Goal: Task Accomplishment & Management: Manage account settings

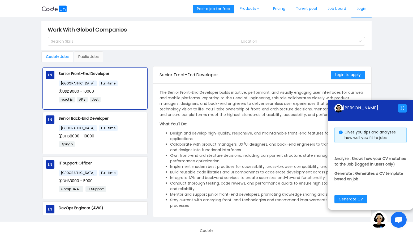
click at [359, 11] on link "Login" at bounding box center [361, 9] width 20 height 18
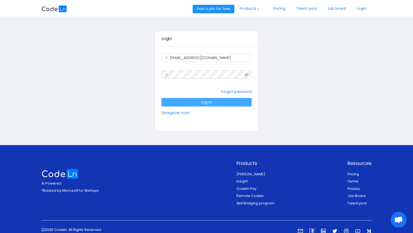
click at [191, 99] on button "Log in" at bounding box center [206, 102] width 90 height 8
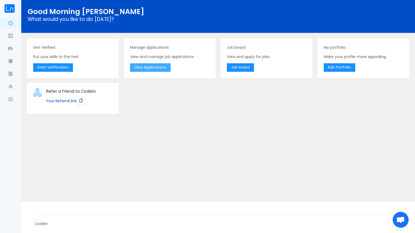
click at [160, 65] on button "View Applications" at bounding box center [150, 67] width 41 height 8
